Goal: Information Seeking & Learning: Learn about a topic

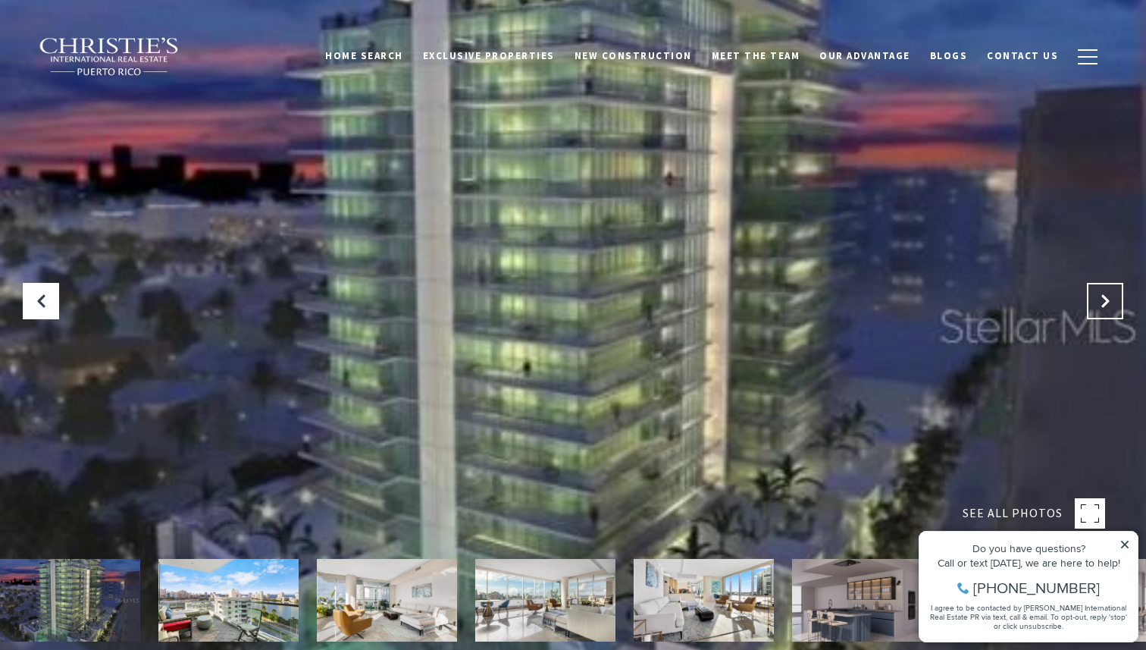
click at [1108, 304] on icon at bounding box center [1105, 300] width 15 height 15
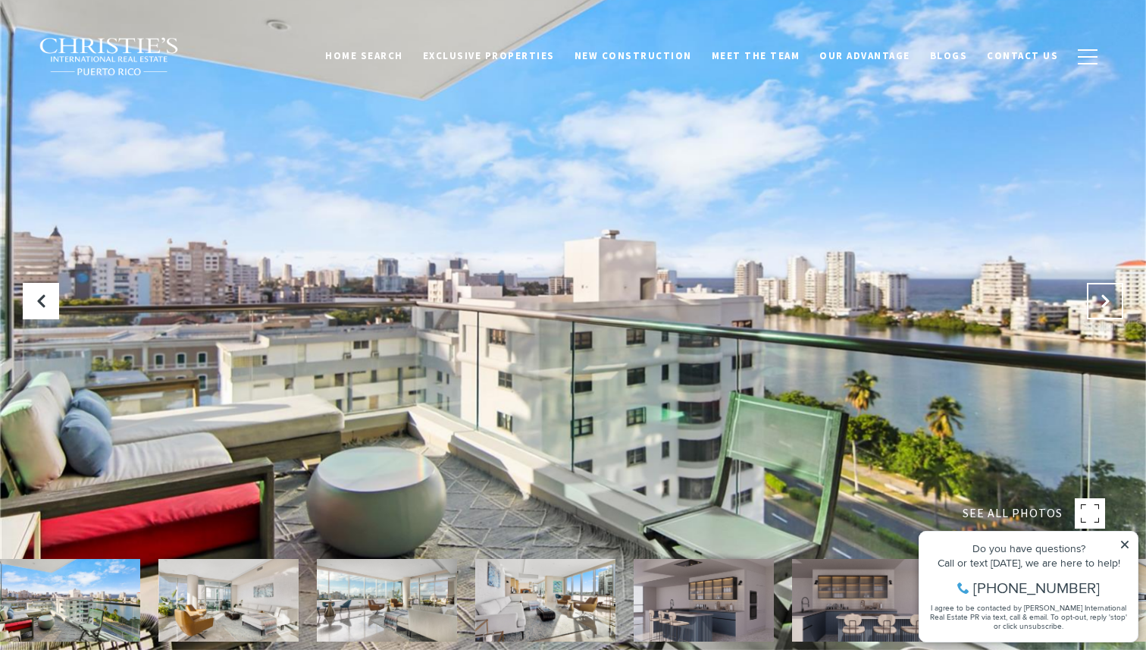
click at [1108, 304] on icon "Next Slide" at bounding box center [1105, 300] width 15 height 15
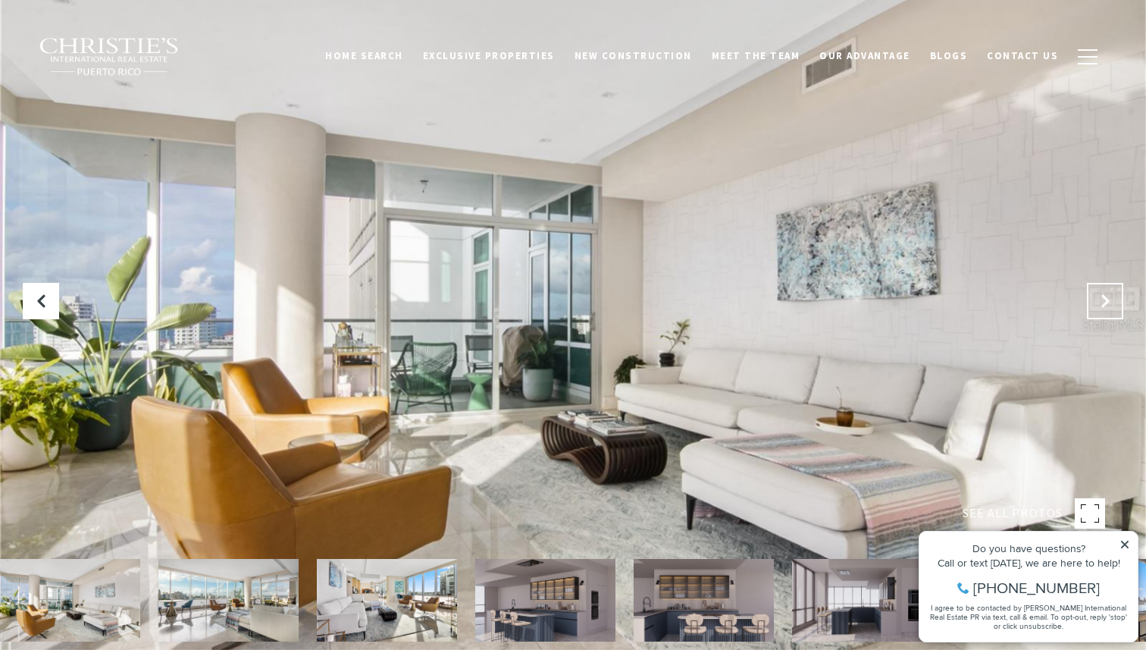
click at [1108, 304] on icon "Next Slide" at bounding box center [1105, 300] width 15 height 15
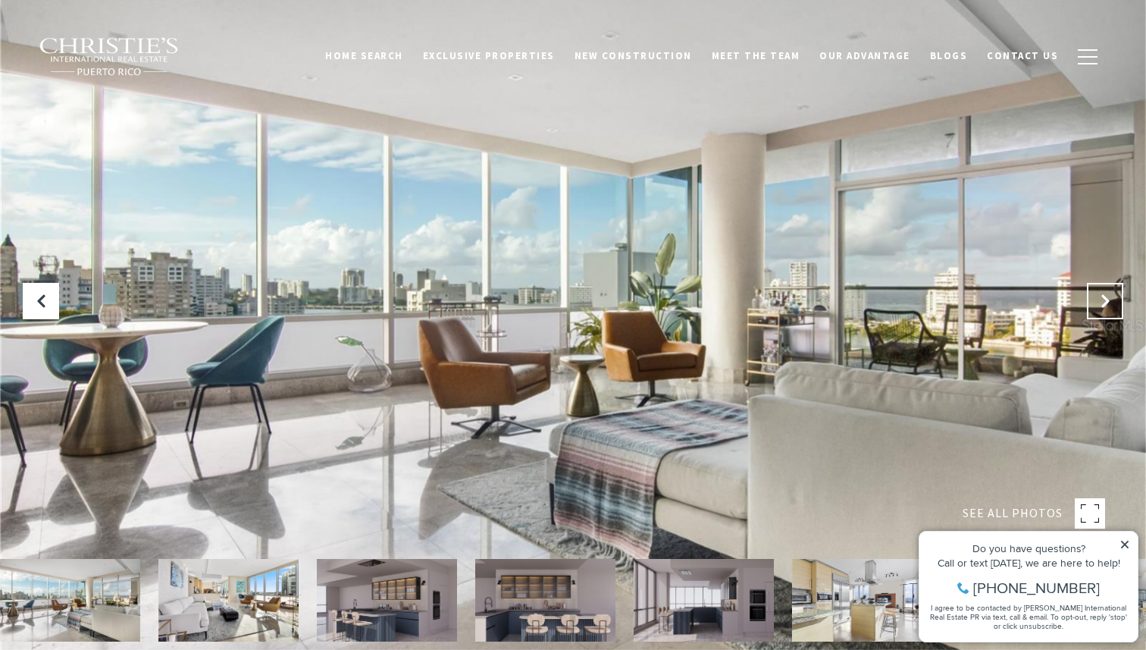
click at [1108, 304] on icon "Next Slide" at bounding box center [1105, 300] width 15 height 15
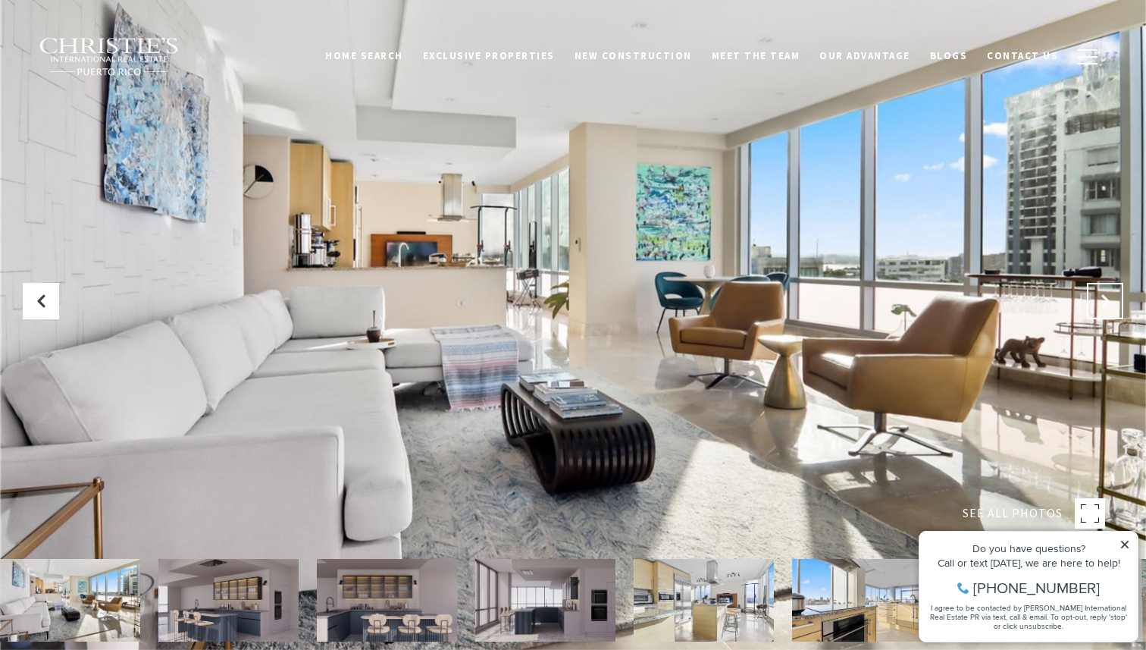
click at [1108, 304] on icon "Next Slide" at bounding box center [1105, 300] width 15 height 15
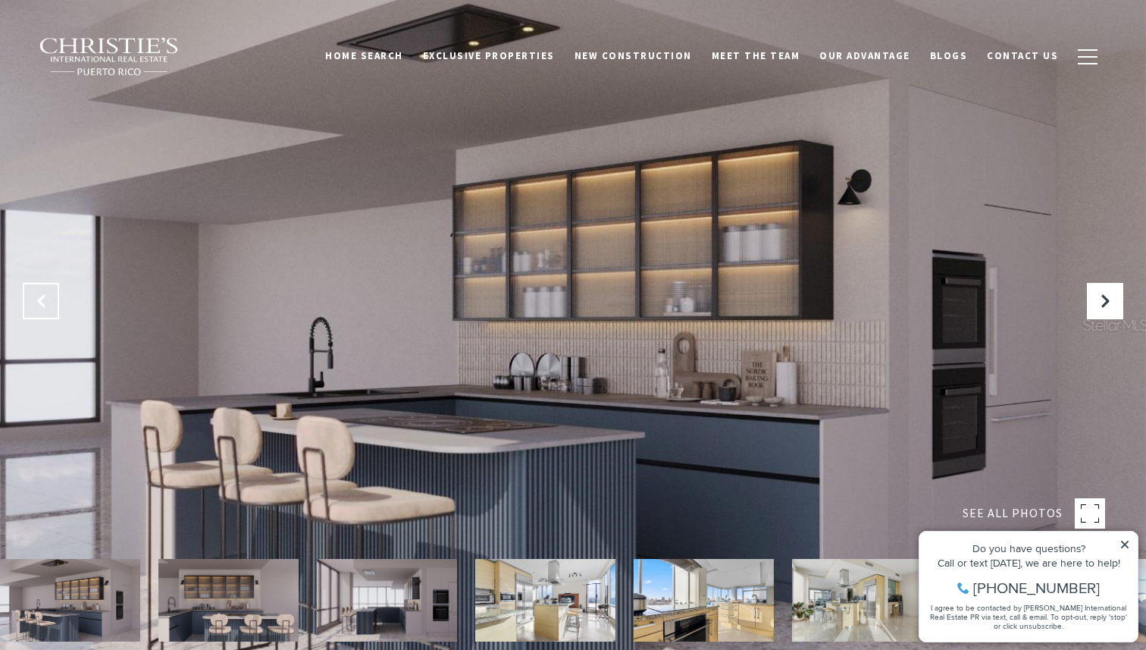
click at [44, 300] on icon "Previous Slide" at bounding box center [40, 300] width 15 height 15
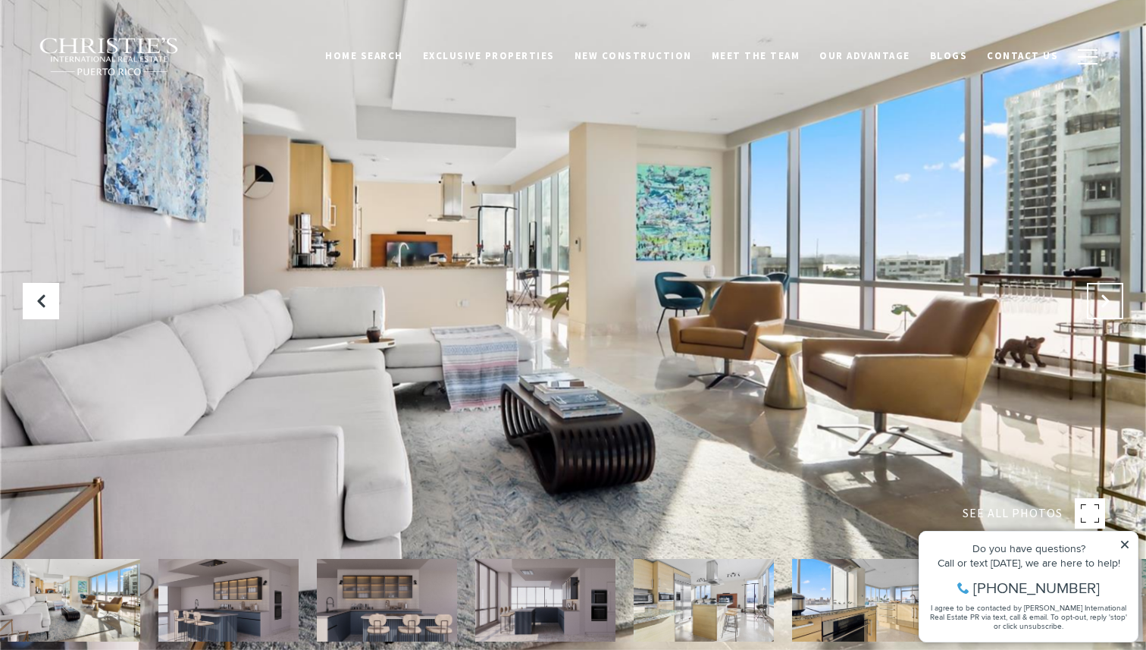
click at [1102, 295] on icon "Next Slide" at bounding box center [1105, 300] width 15 height 15
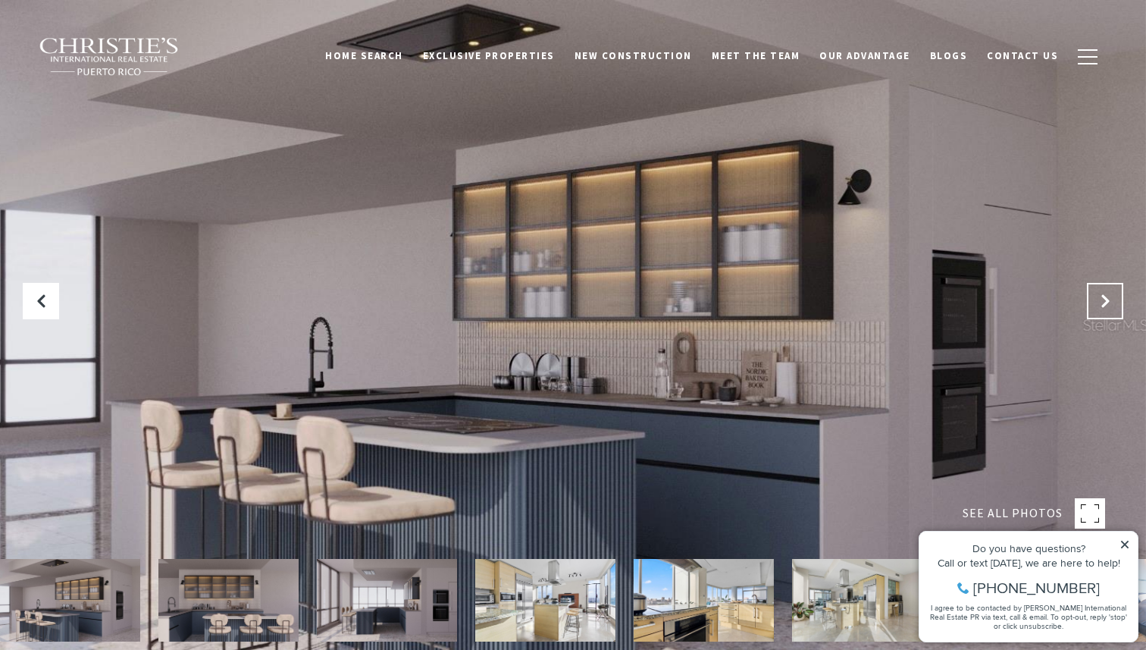
click at [1100, 296] on icon "Next Slide" at bounding box center [1105, 300] width 15 height 15
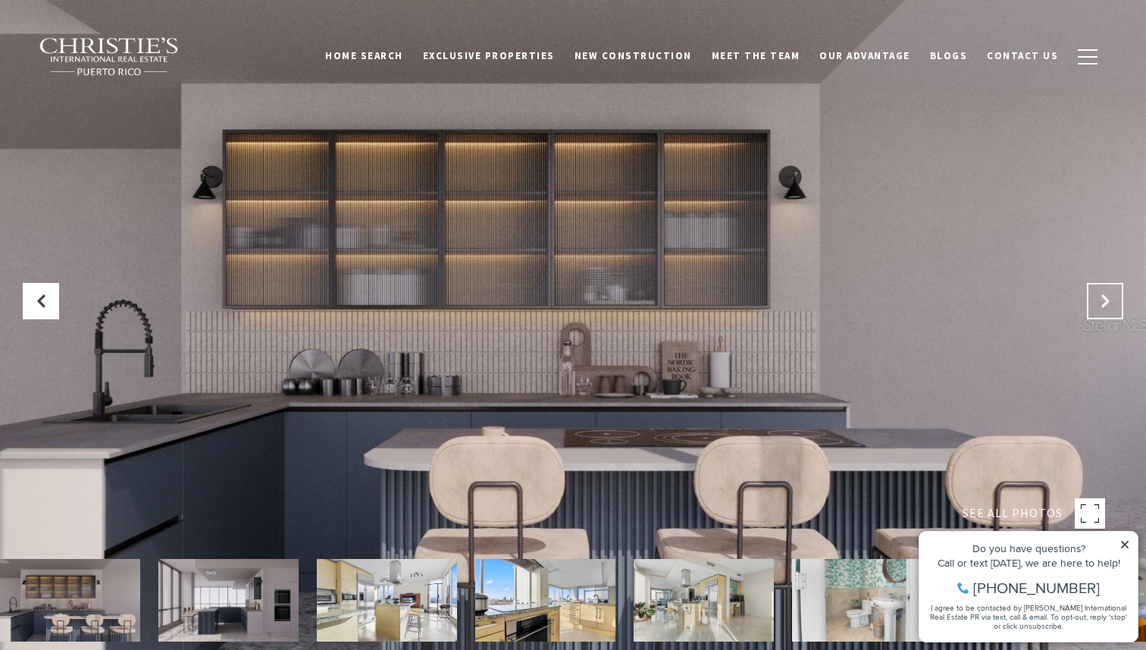
click at [1100, 296] on icon "Next Slide" at bounding box center [1105, 300] width 15 height 15
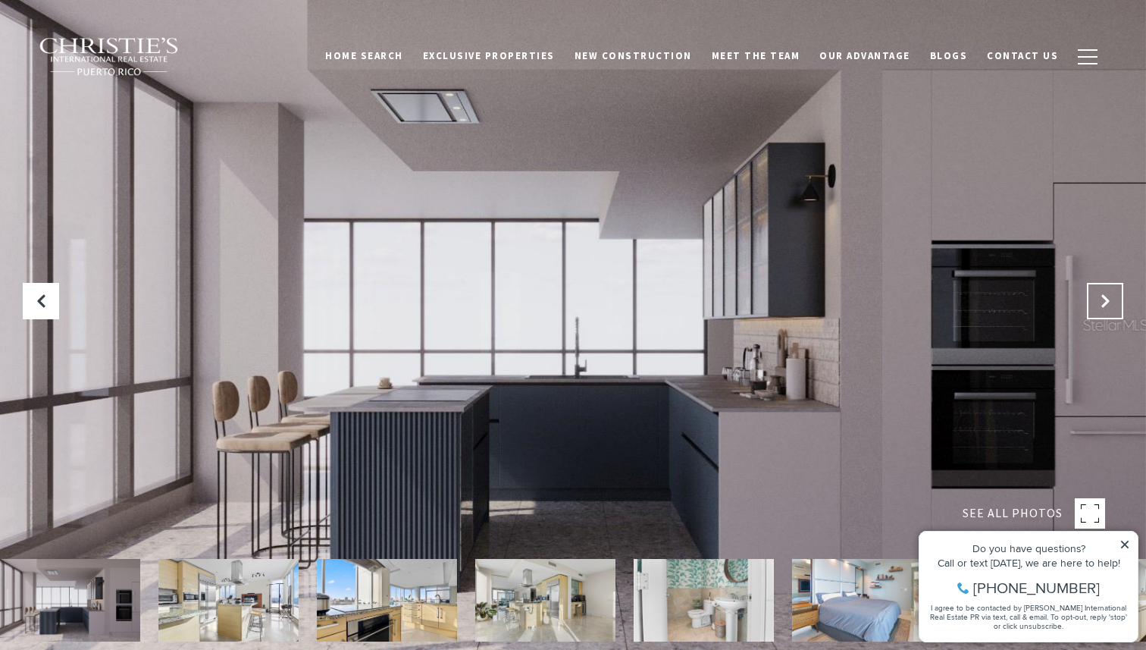
click at [1100, 296] on icon "Next Slide" at bounding box center [1105, 300] width 15 height 15
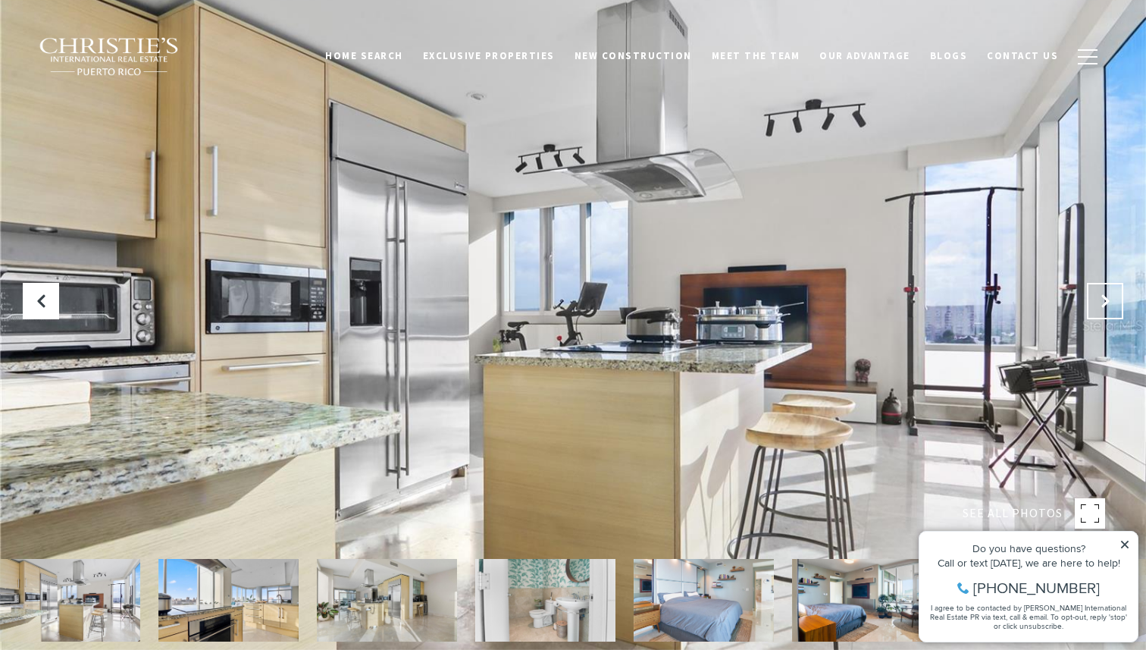
click at [1100, 296] on icon "Next Slide" at bounding box center [1105, 300] width 15 height 15
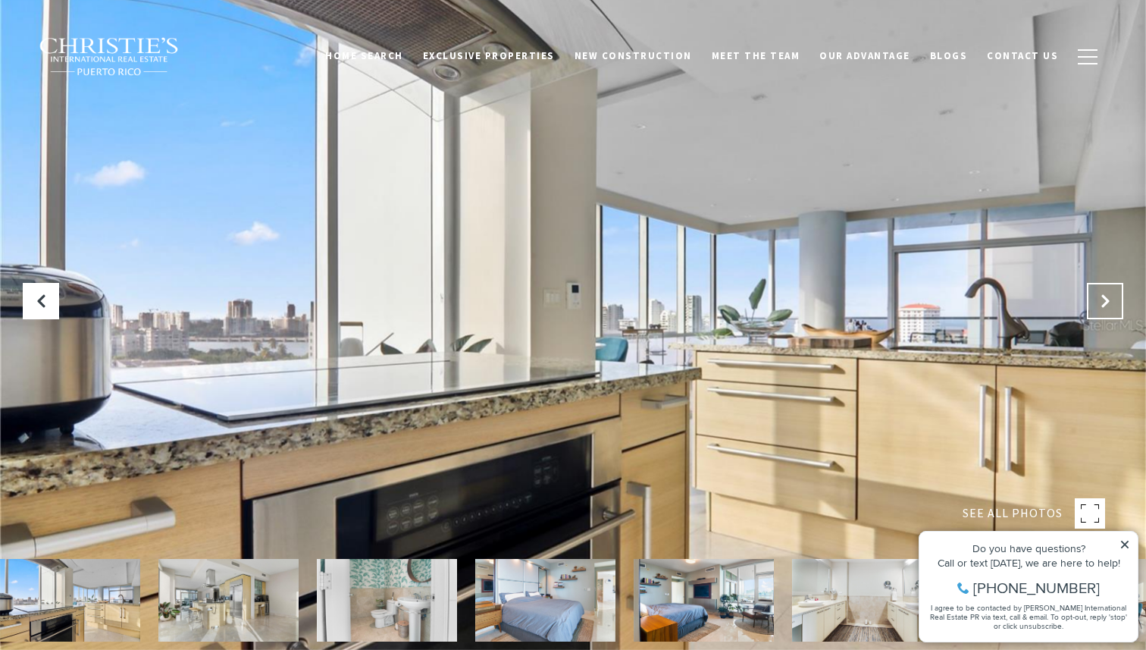
click at [1095, 296] on button "Next Slide" at bounding box center [1105, 301] width 36 height 36
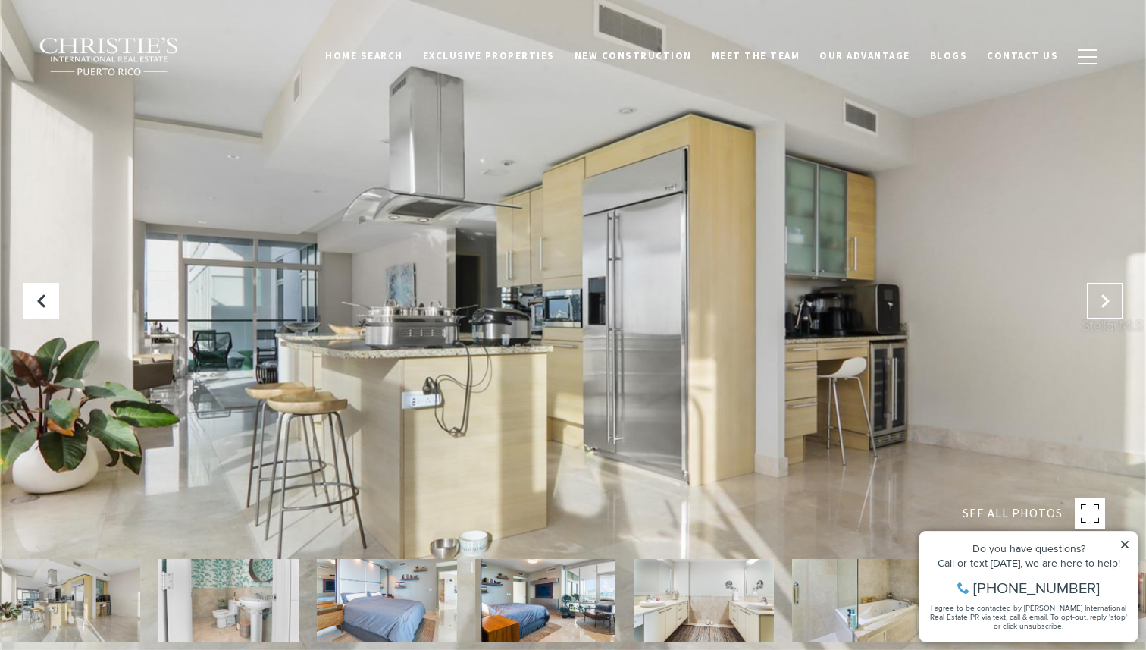
click at [1095, 296] on button "Next Slide" at bounding box center [1105, 301] width 36 height 36
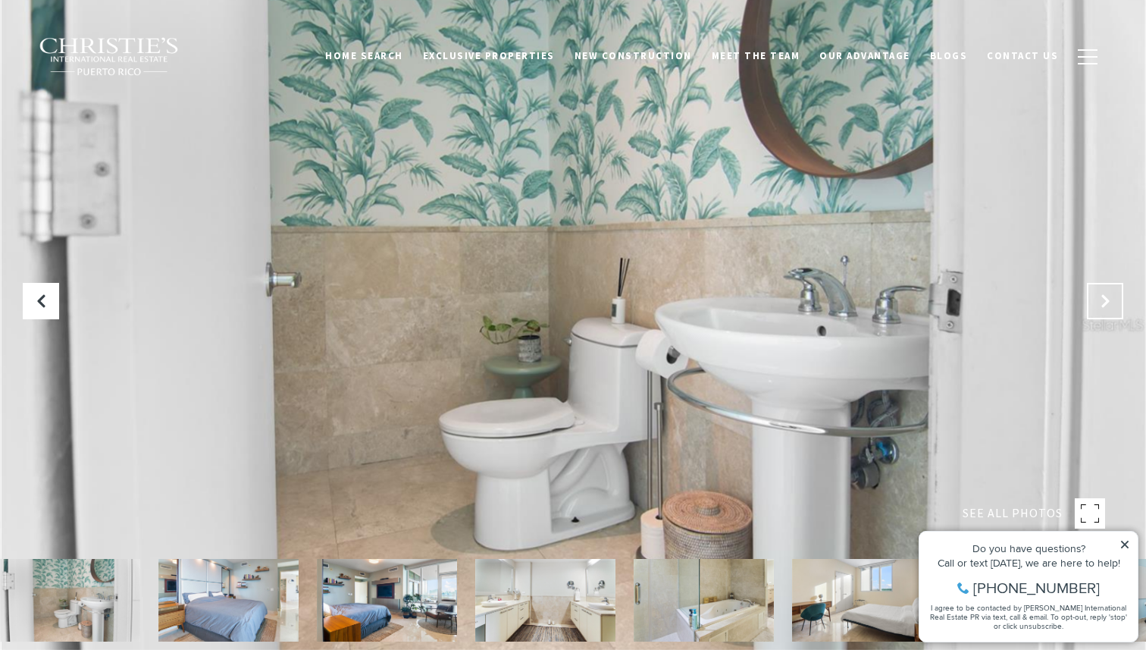
click at [1095, 296] on button "Next Slide" at bounding box center [1105, 301] width 36 height 36
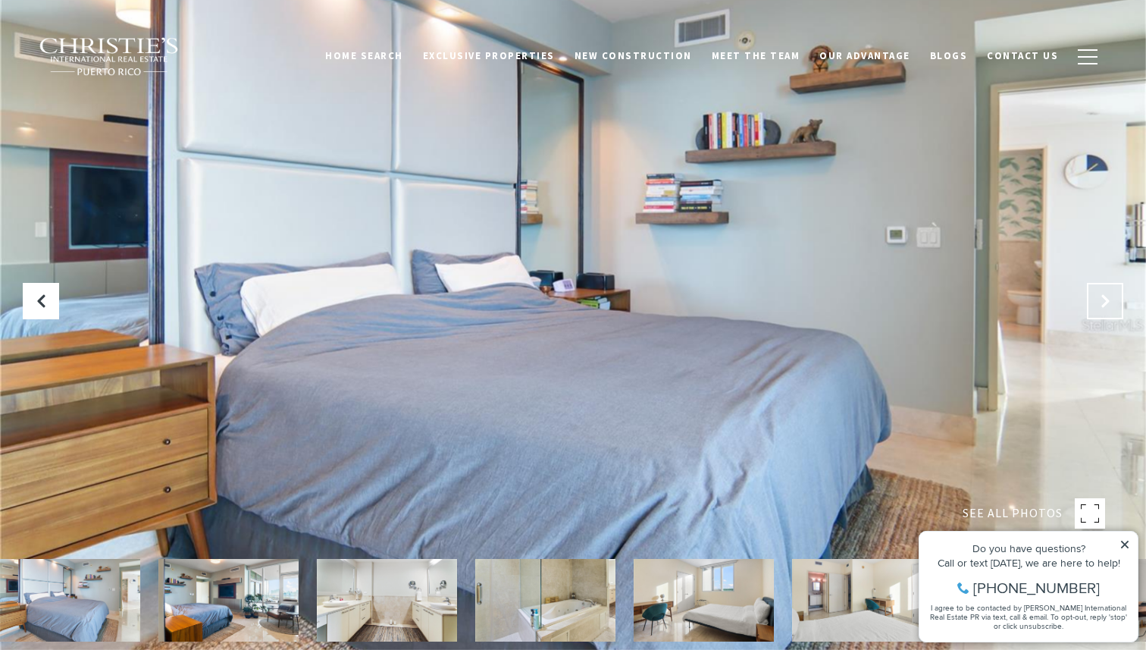
click at [1095, 296] on button "Next Slide" at bounding box center [1105, 301] width 36 height 36
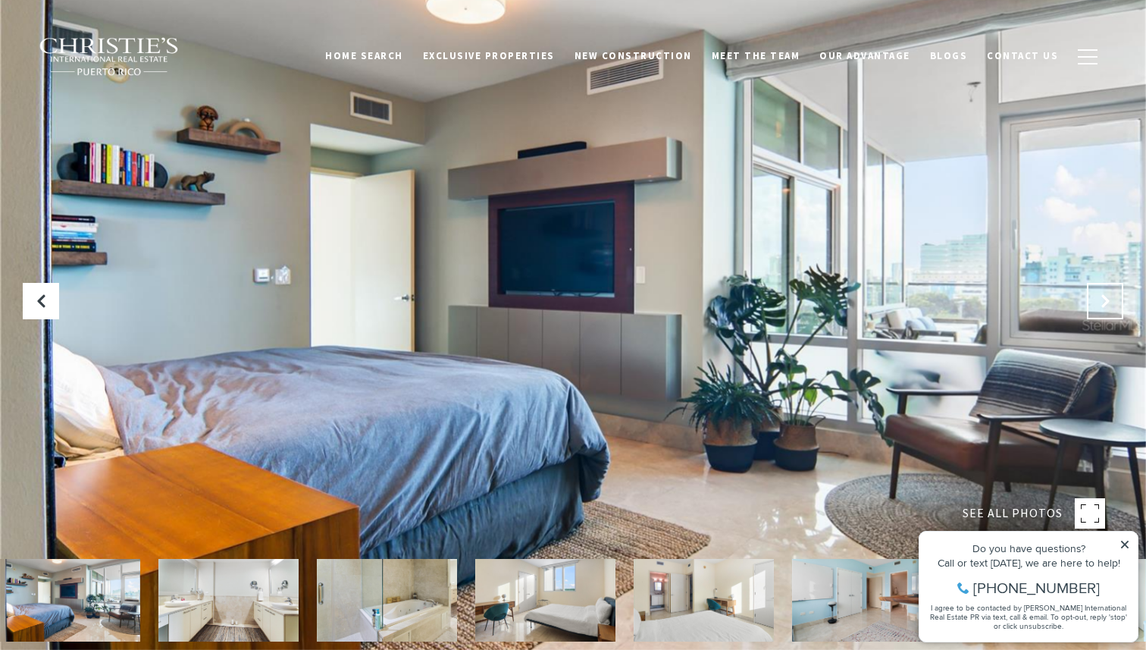
click at [1095, 296] on button "Next Slide" at bounding box center [1105, 301] width 36 height 36
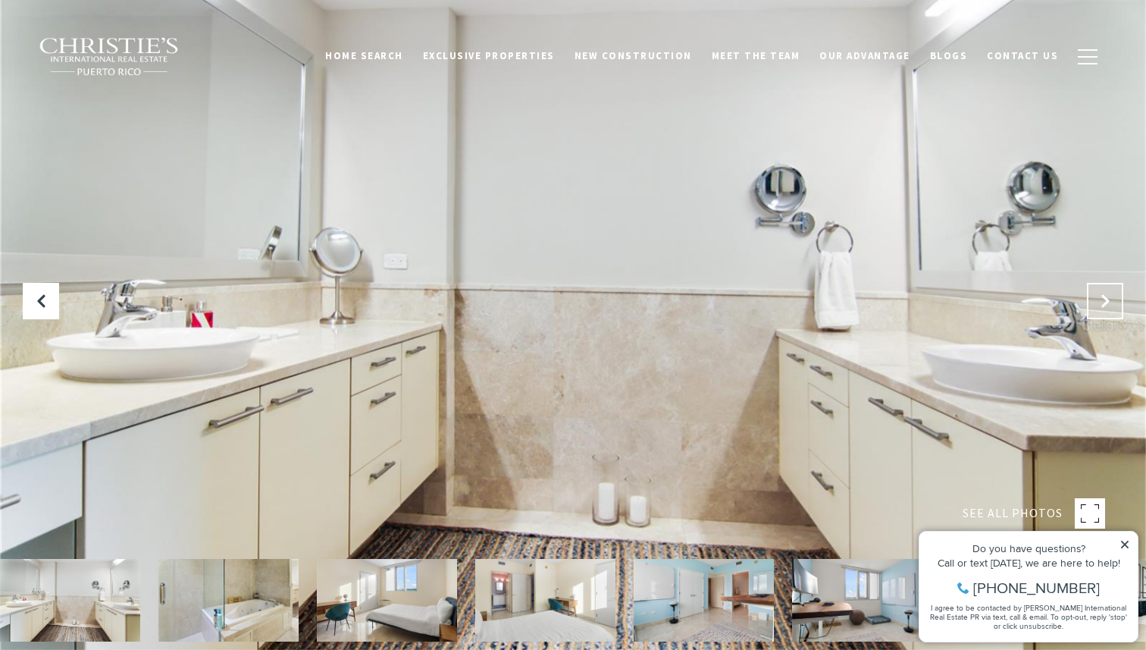
click at [1095, 296] on button "Next Slide" at bounding box center [1105, 301] width 36 height 36
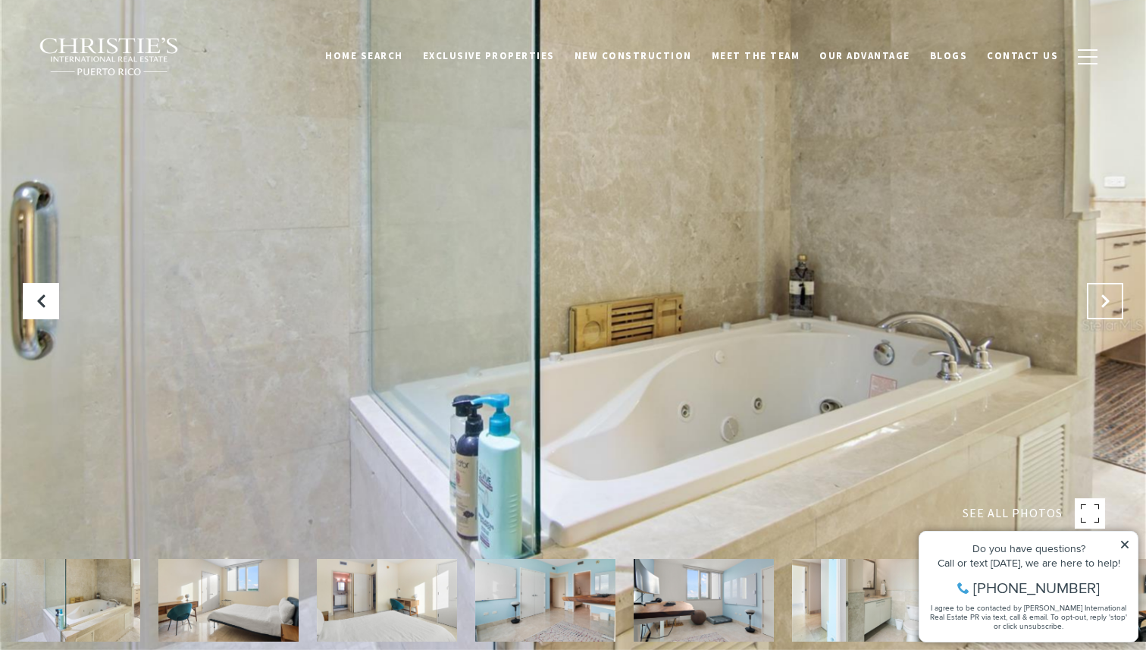
click at [1095, 296] on button "Next Slide" at bounding box center [1105, 301] width 36 height 36
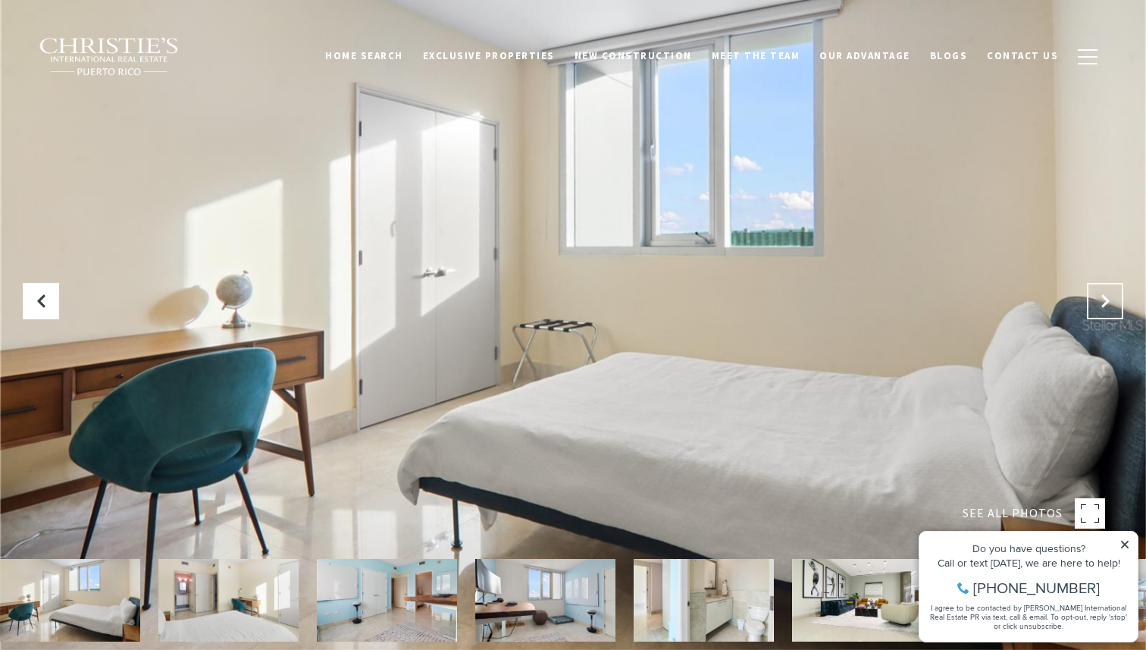
click at [1095, 296] on button "Next Slide" at bounding box center [1105, 301] width 36 height 36
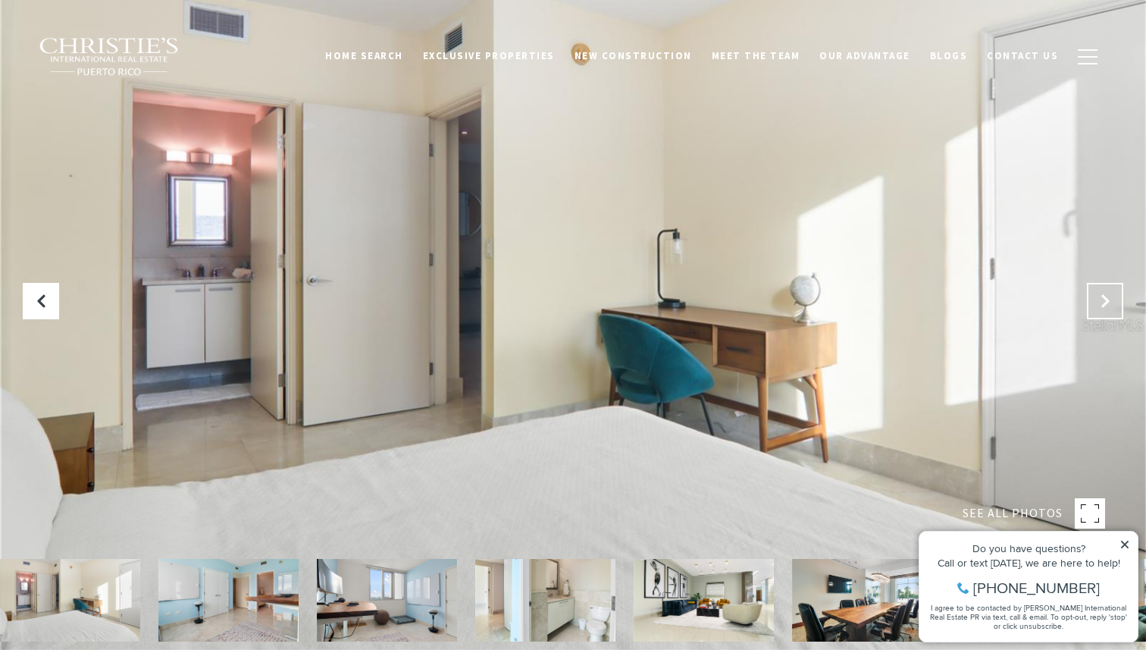
click at [1095, 296] on button "Next Slide" at bounding box center [1105, 301] width 36 height 36
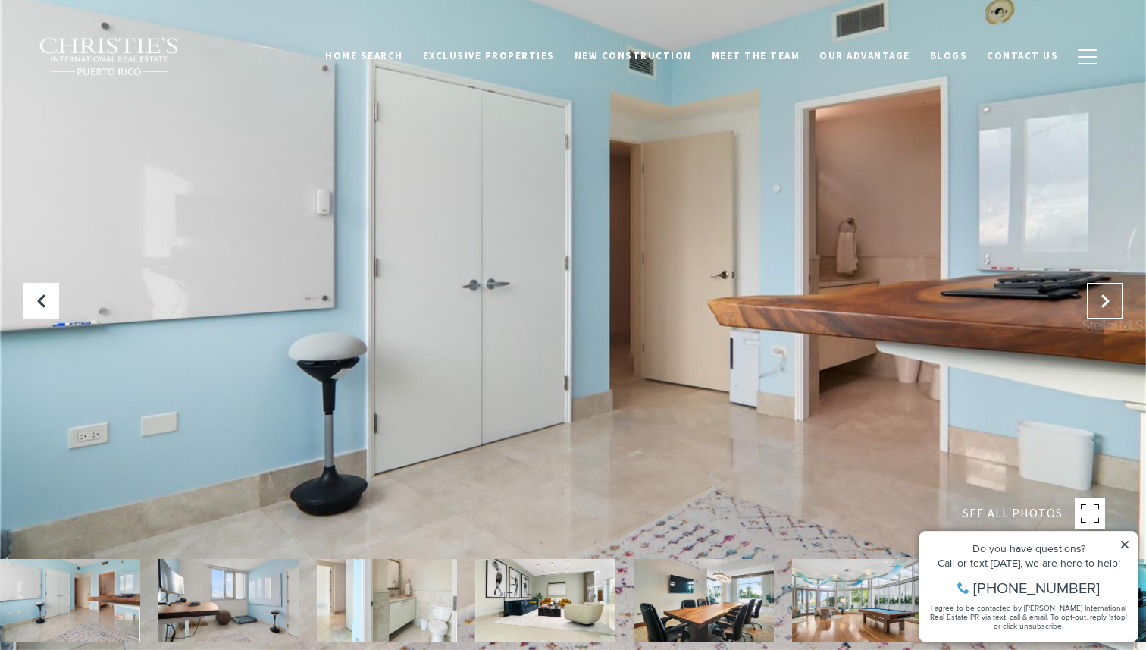
click at [1095, 296] on button "Next Slide" at bounding box center [1105, 301] width 36 height 36
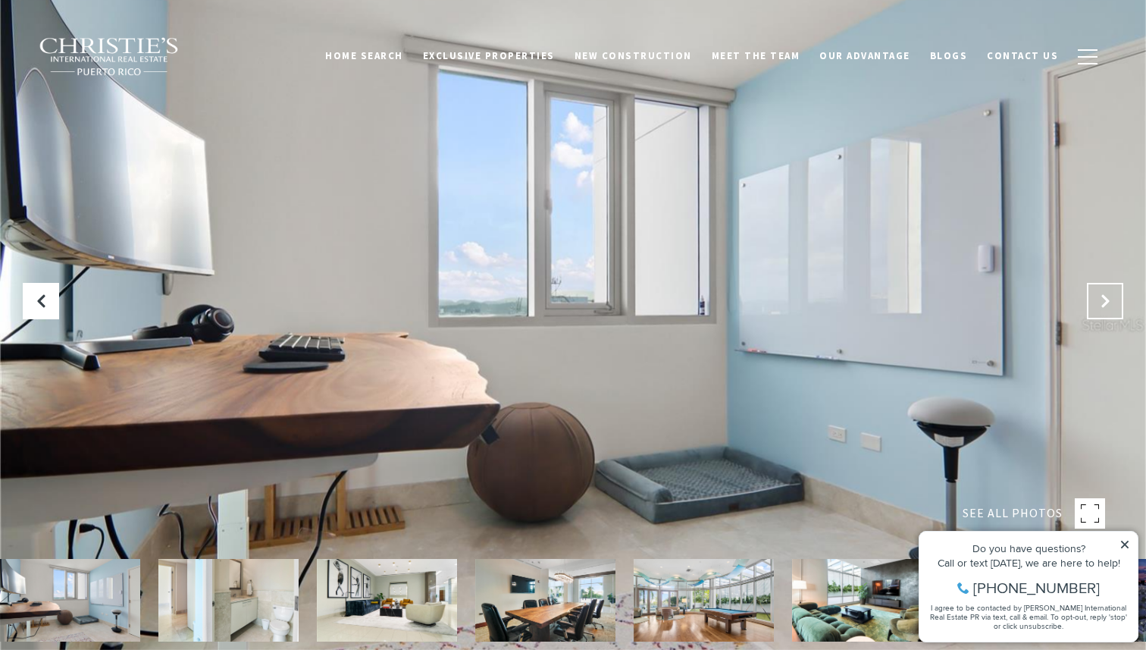
click at [1095, 296] on button "Next Slide" at bounding box center [1105, 301] width 36 height 36
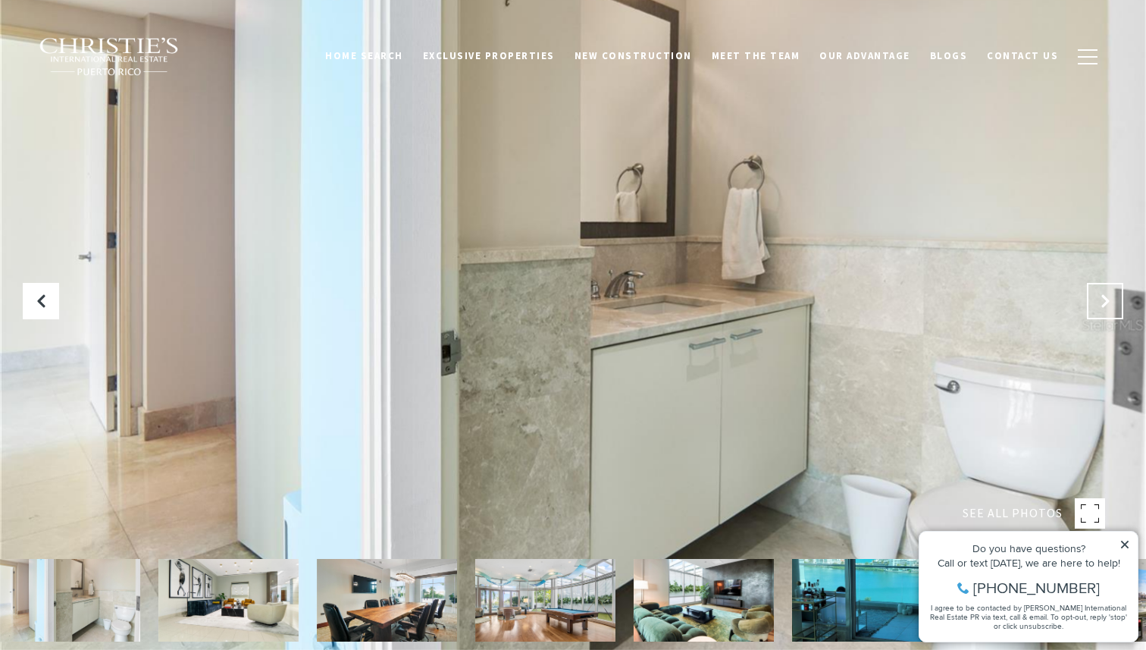
click at [1095, 296] on button "Next Slide" at bounding box center [1105, 301] width 36 height 36
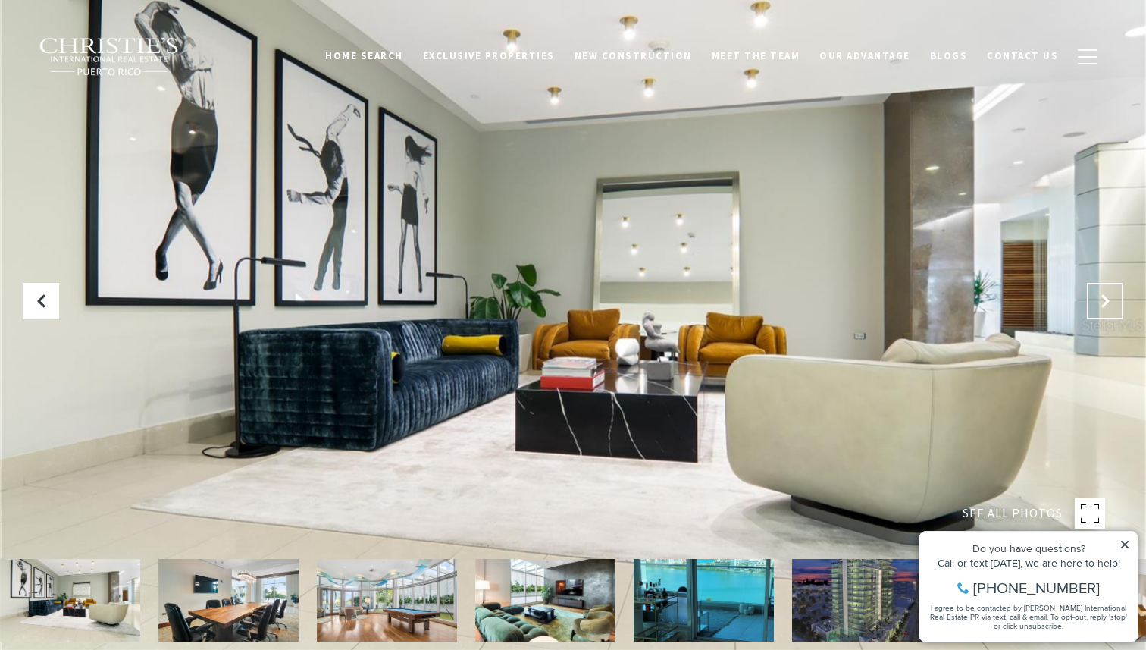
click at [1095, 296] on button "Next Slide" at bounding box center [1105, 301] width 36 height 36
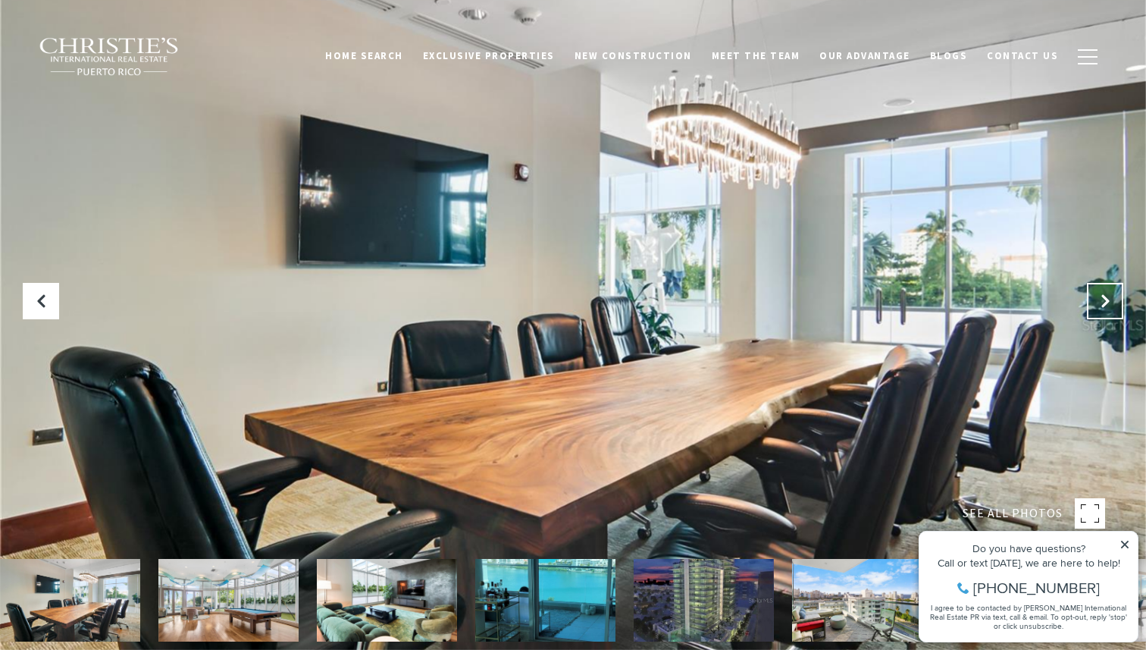
click at [1095, 296] on button "Next Slide" at bounding box center [1105, 301] width 36 height 36
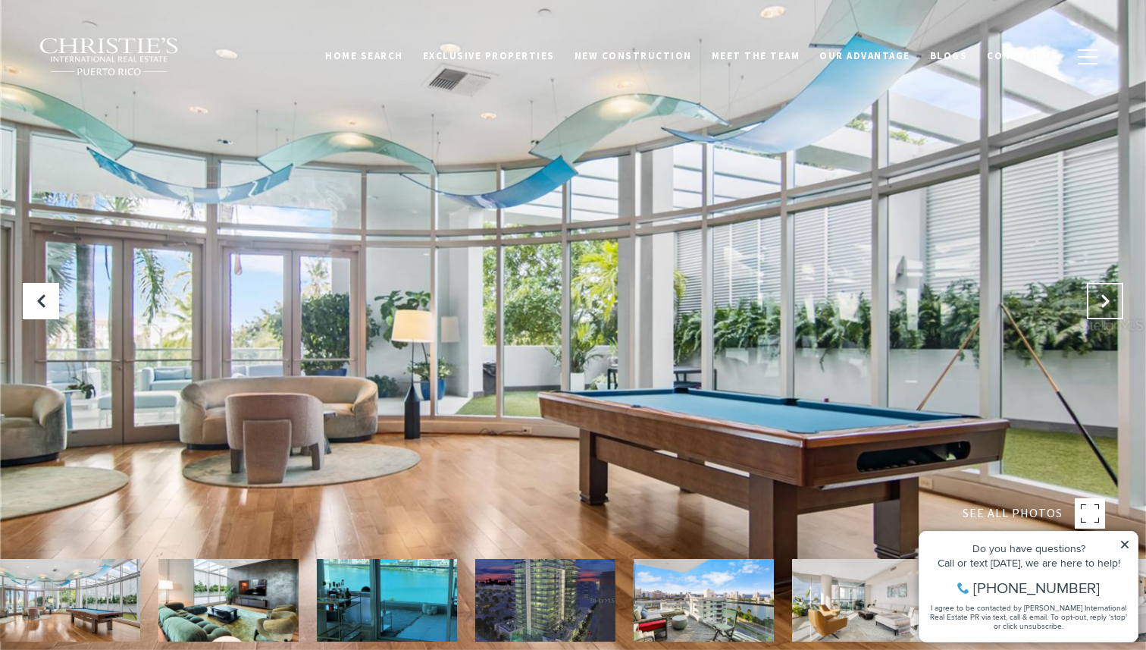
click at [1092, 298] on button "Next Slide" at bounding box center [1105, 301] width 36 height 36
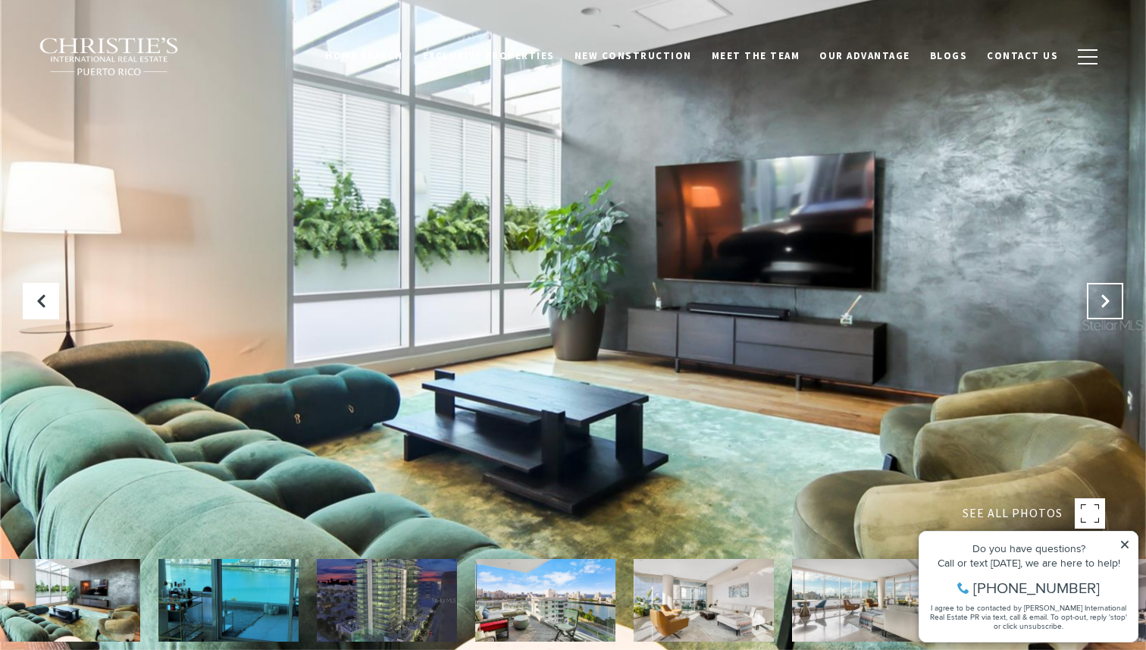
click at [1092, 298] on button "Next Slide" at bounding box center [1105, 301] width 36 height 36
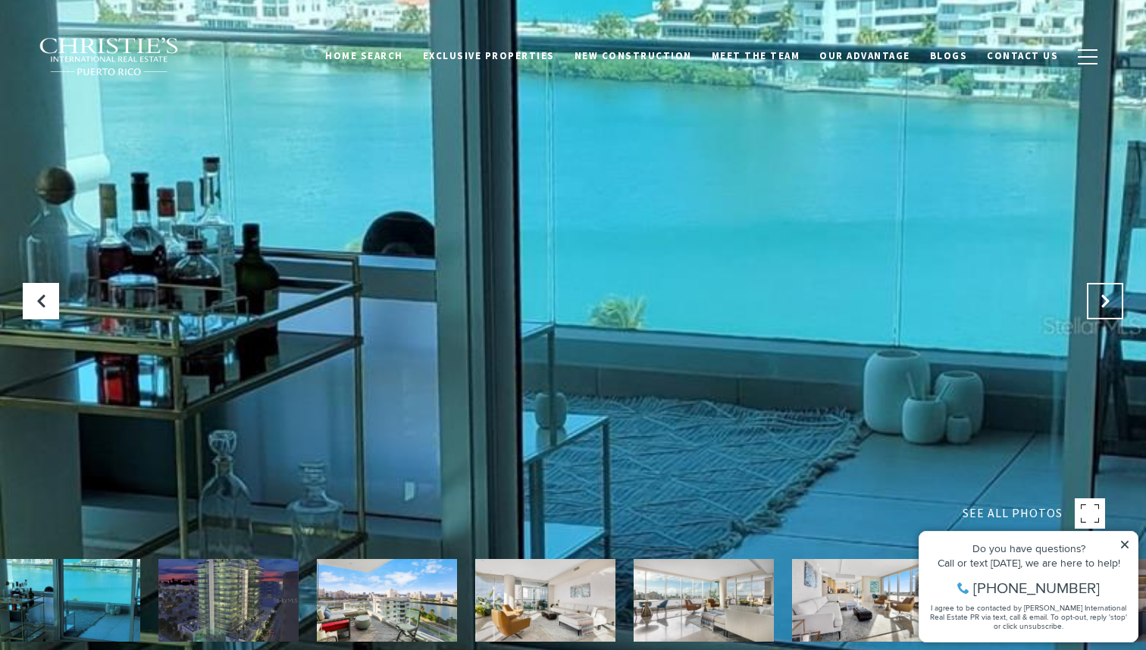
click at [1092, 298] on button "Next Slide" at bounding box center [1105, 301] width 36 height 36
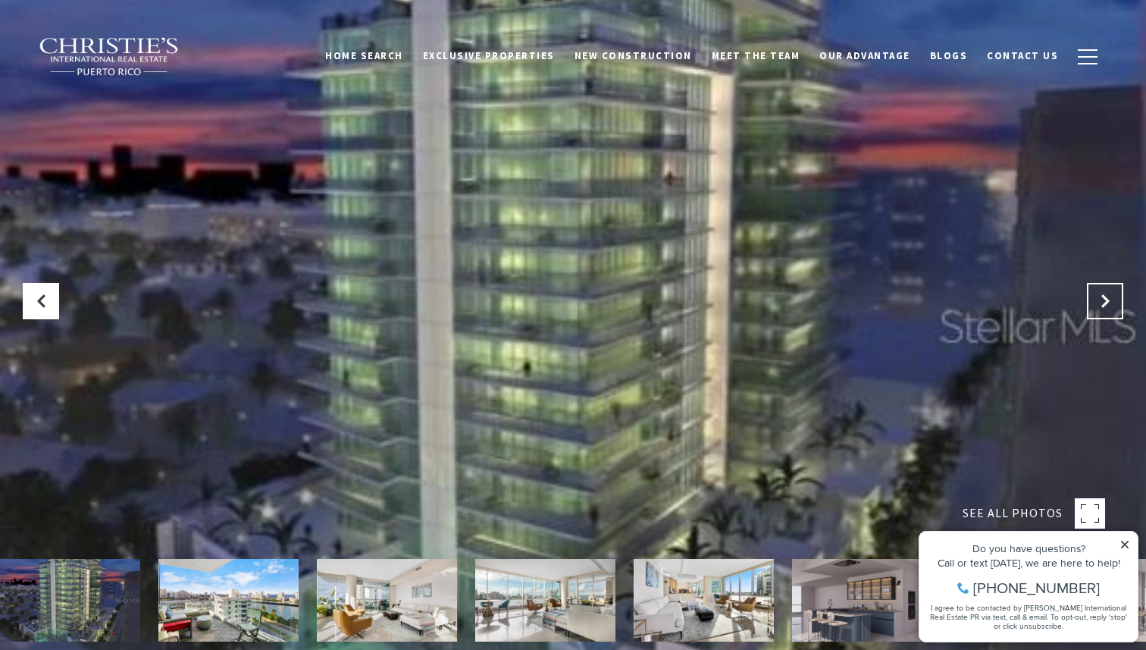
click at [1092, 298] on button "Next Slide" at bounding box center [1105, 301] width 36 height 36
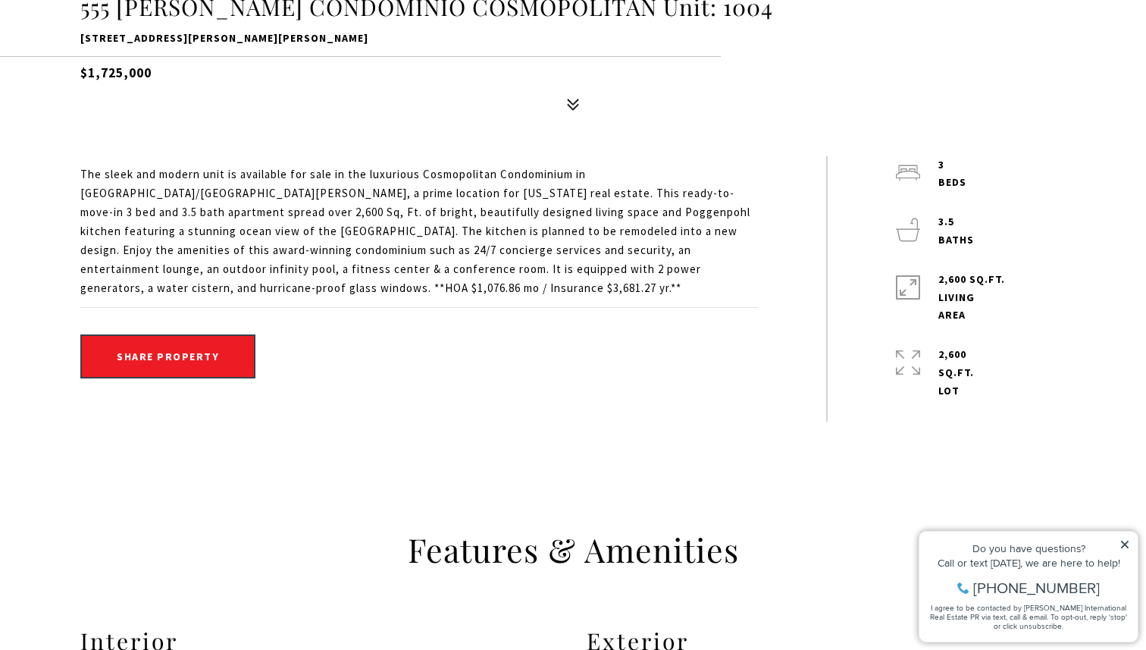
scroll to position [654, 0]
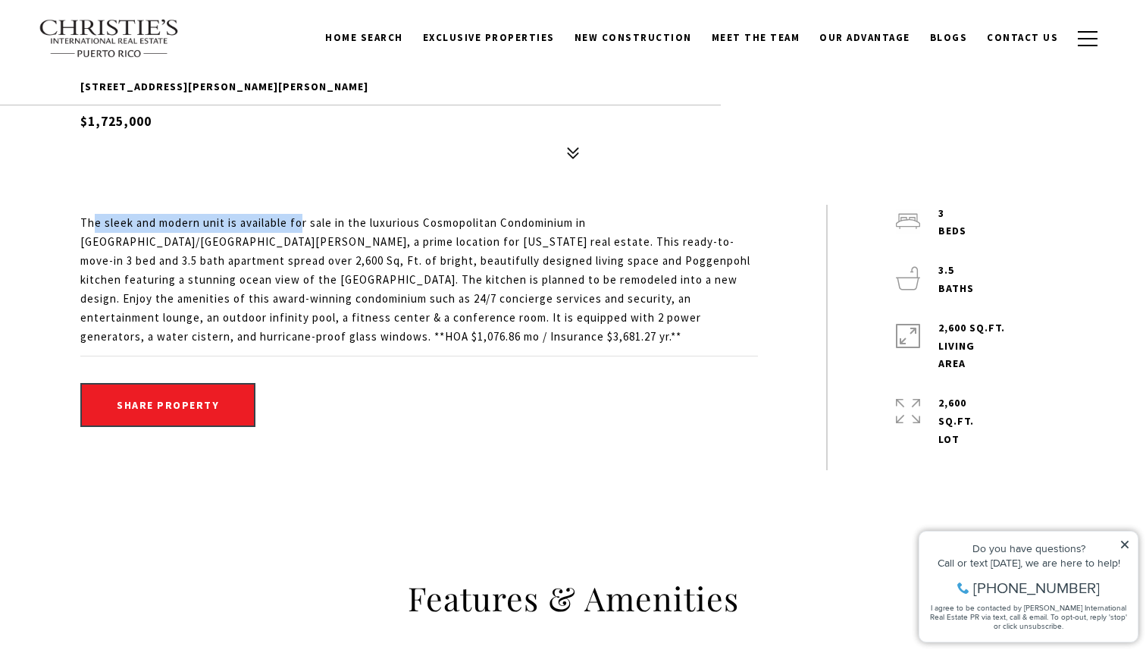
drag, startPoint x: 93, startPoint y: 216, endPoint x: 305, endPoint y: 232, distance: 212.8
click at [305, 227] on span "The sleek and modern unit is available for sale in the luxurious Cosmopolitan C…" at bounding box center [415, 279] width 670 height 128
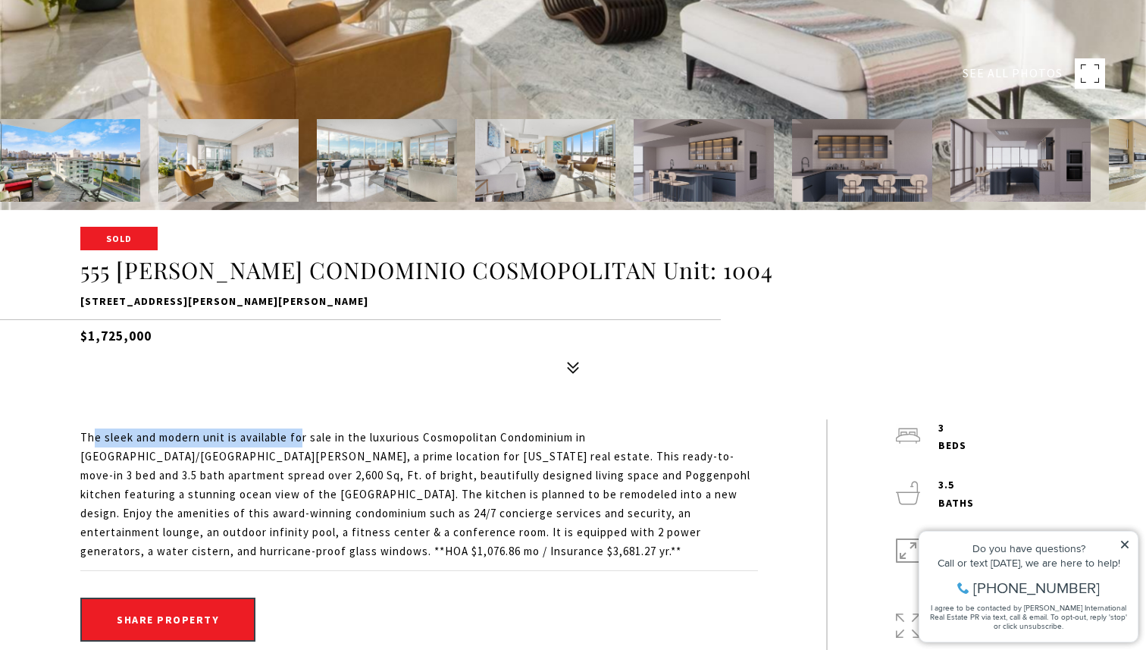
scroll to position [430, 0]
